Goal: Information Seeking & Learning: Learn about a topic

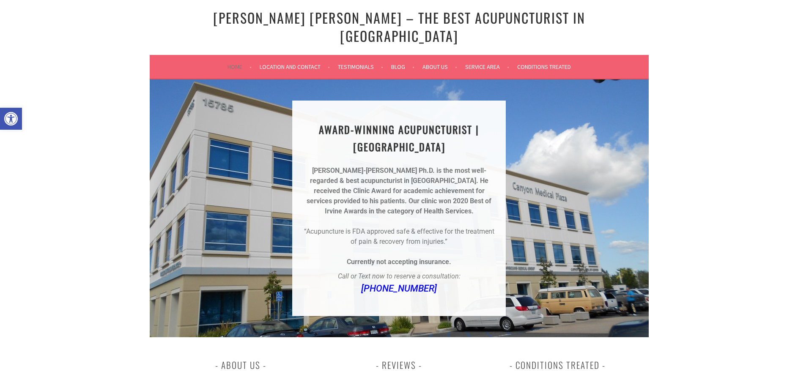
click at [290, 62] on link "Location and Contact" at bounding box center [295, 67] width 70 height 10
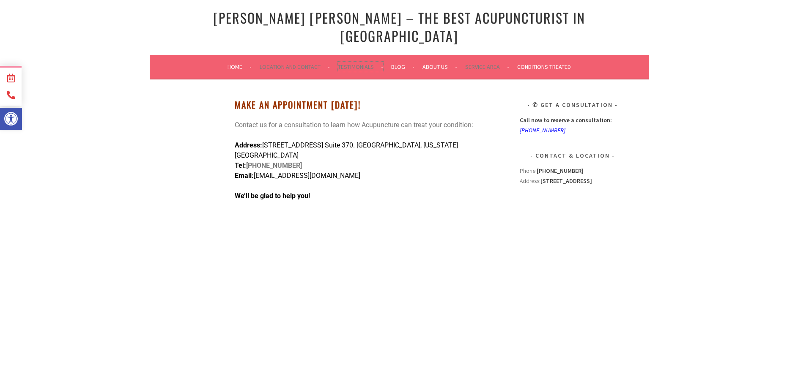
click at [358, 62] on link "Testimonials" at bounding box center [360, 67] width 45 height 10
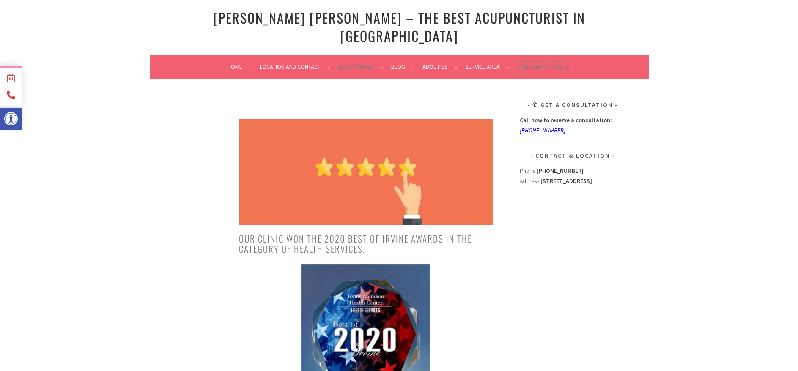
click at [546, 62] on link "Conditions Treated" at bounding box center [544, 67] width 54 height 10
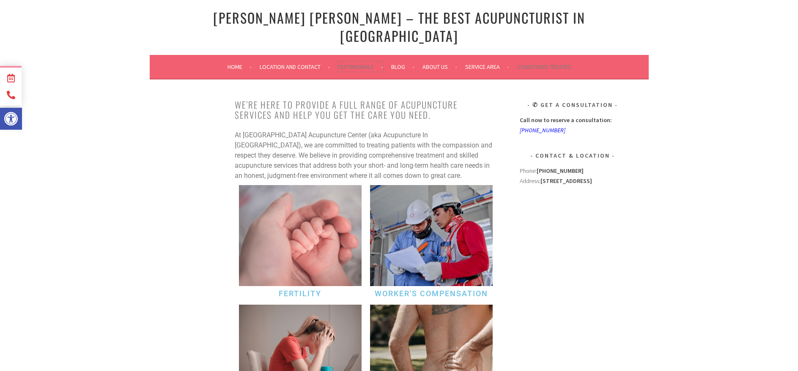
click at [353, 62] on link "Testimonials" at bounding box center [360, 67] width 45 height 10
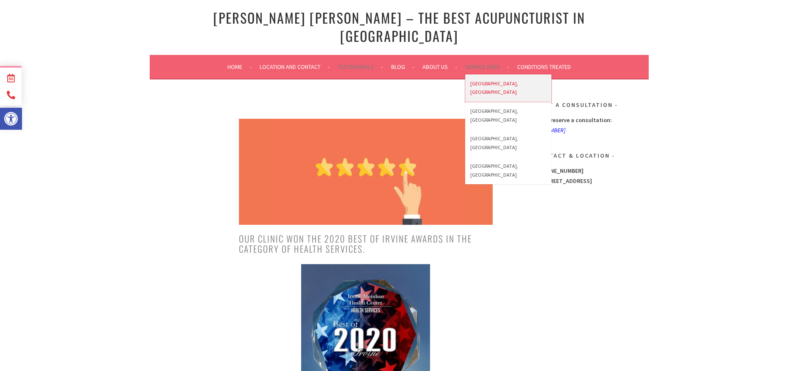
click at [481, 74] on link "[GEOGRAPHIC_DATA], [GEOGRAPHIC_DATA]" at bounding box center [508, 87] width 86 height 27
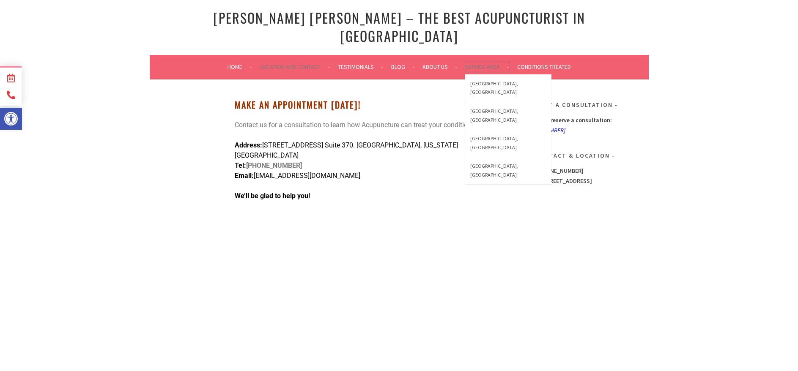
click at [483, 62] on link "Service Area" at bounding box center [487, 67] width 44 height 10
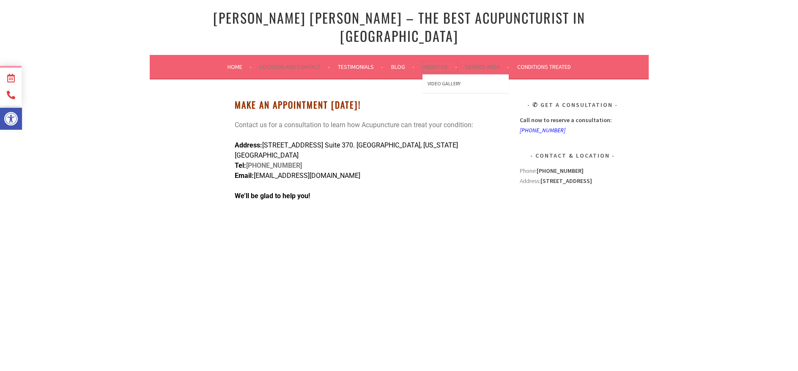
click at [440, 62] on link "About Us" at bounding box center [439, 67] width 35 height 10
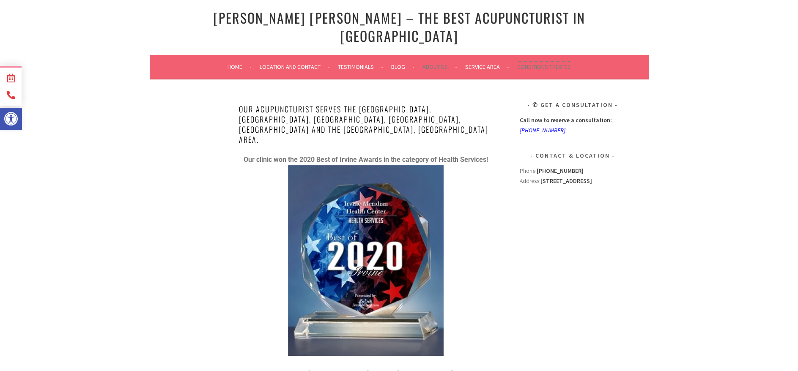
click at [549, 62] on link "Conditions Treated" at bounding box center [544, 67] width 54 height 10
